Goal: Check status

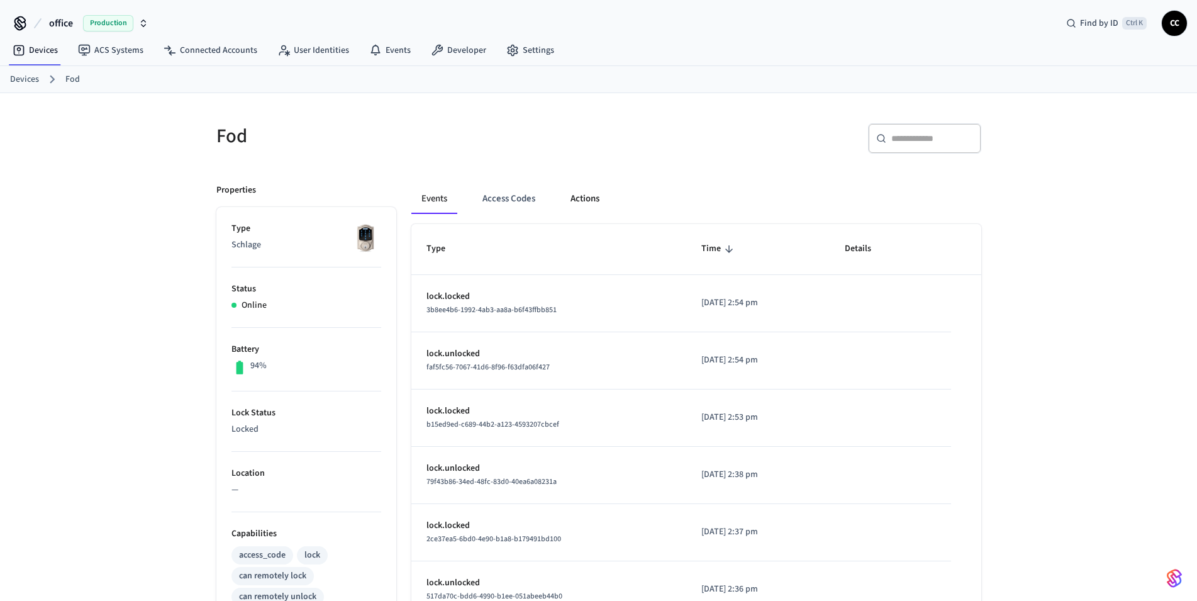
click at [595, 200] on button "Actions" at bounding box center [584, 199] width 49 height 30
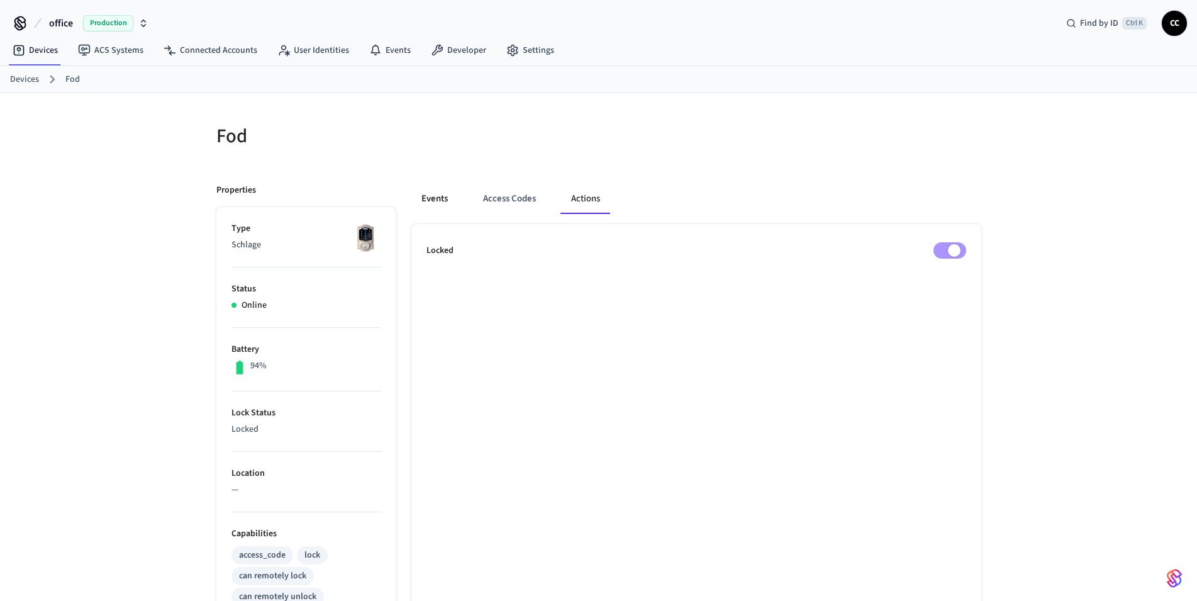
click at [433, 204] on button "Events" at bounding box center [434, 199] width 47 height 30
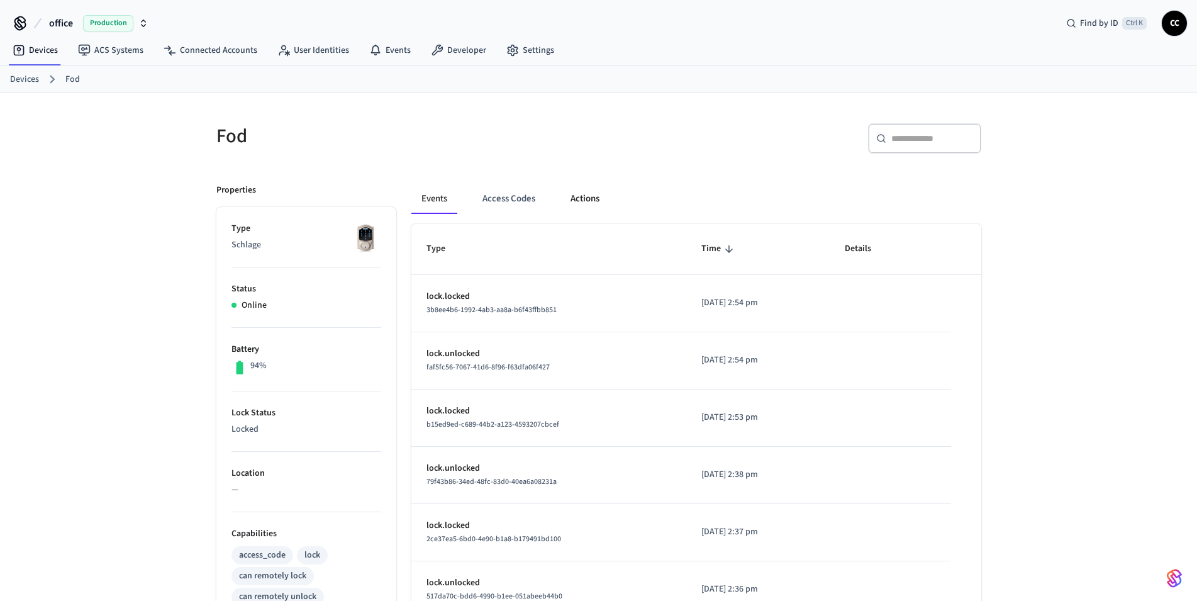
click at [592, 202] on button "Actions" at bounding box center [584, 199] width 49 height 30
